Goal: Navigation & Orientation: Find specific page/section

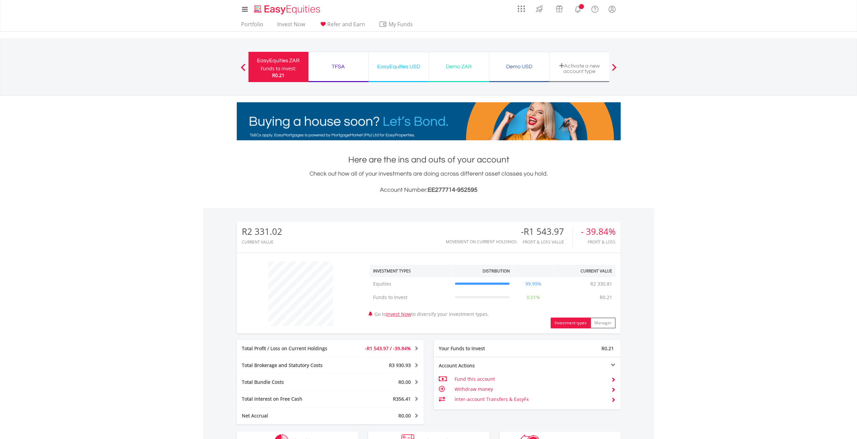
scroll to position [65, 128]
click at [341, 54] on div "TFSA Funds to invest: R0.21" at bounding box center [338, 67] width 60 height 30
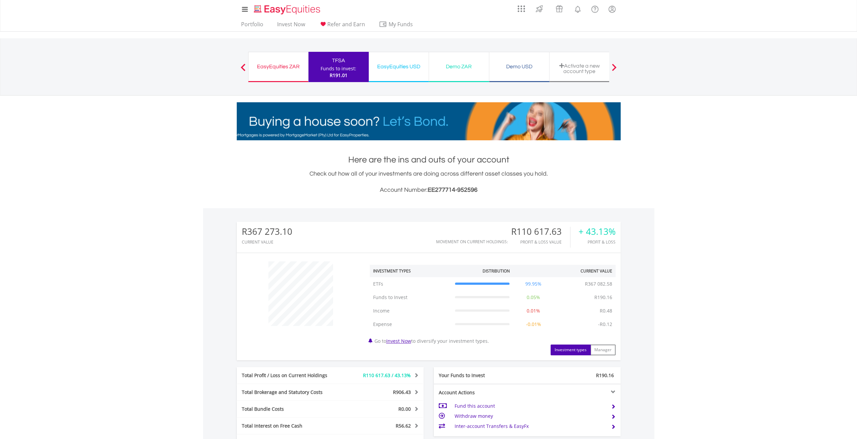
scroll to position [65, 128]
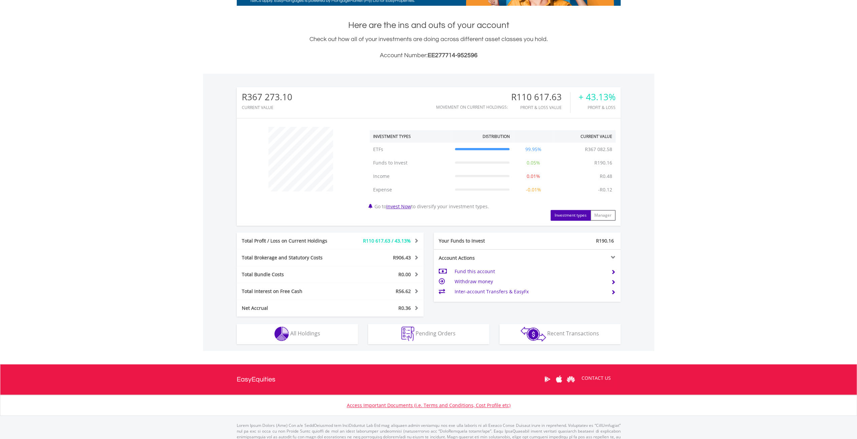
scroll to position [156, 0]
